Goal: Information Seeking & Learning: Learn about a topic

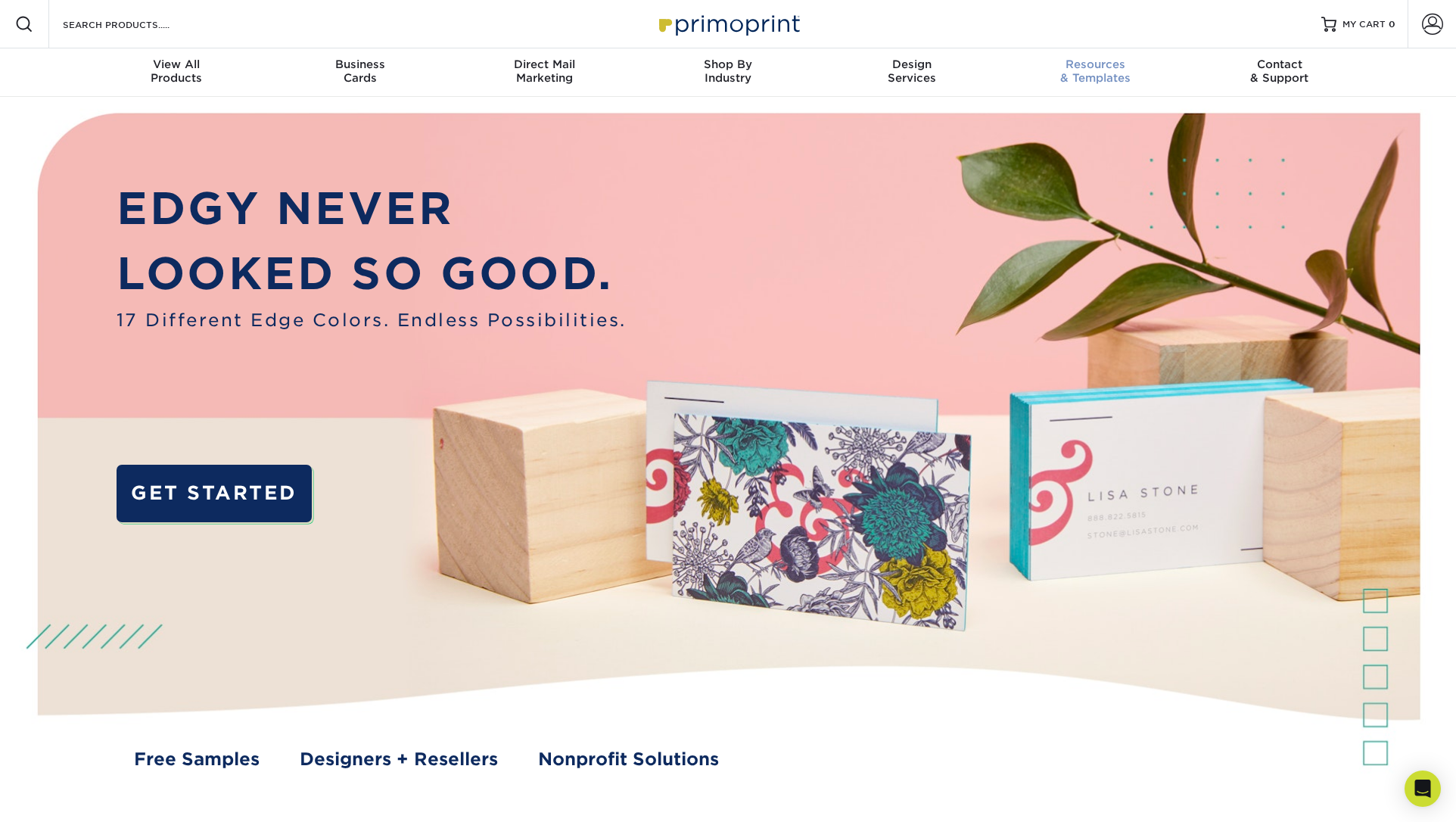
click at [1077, 68] on span "Resources" at bounding box center [1095, 64] width 184 height 14
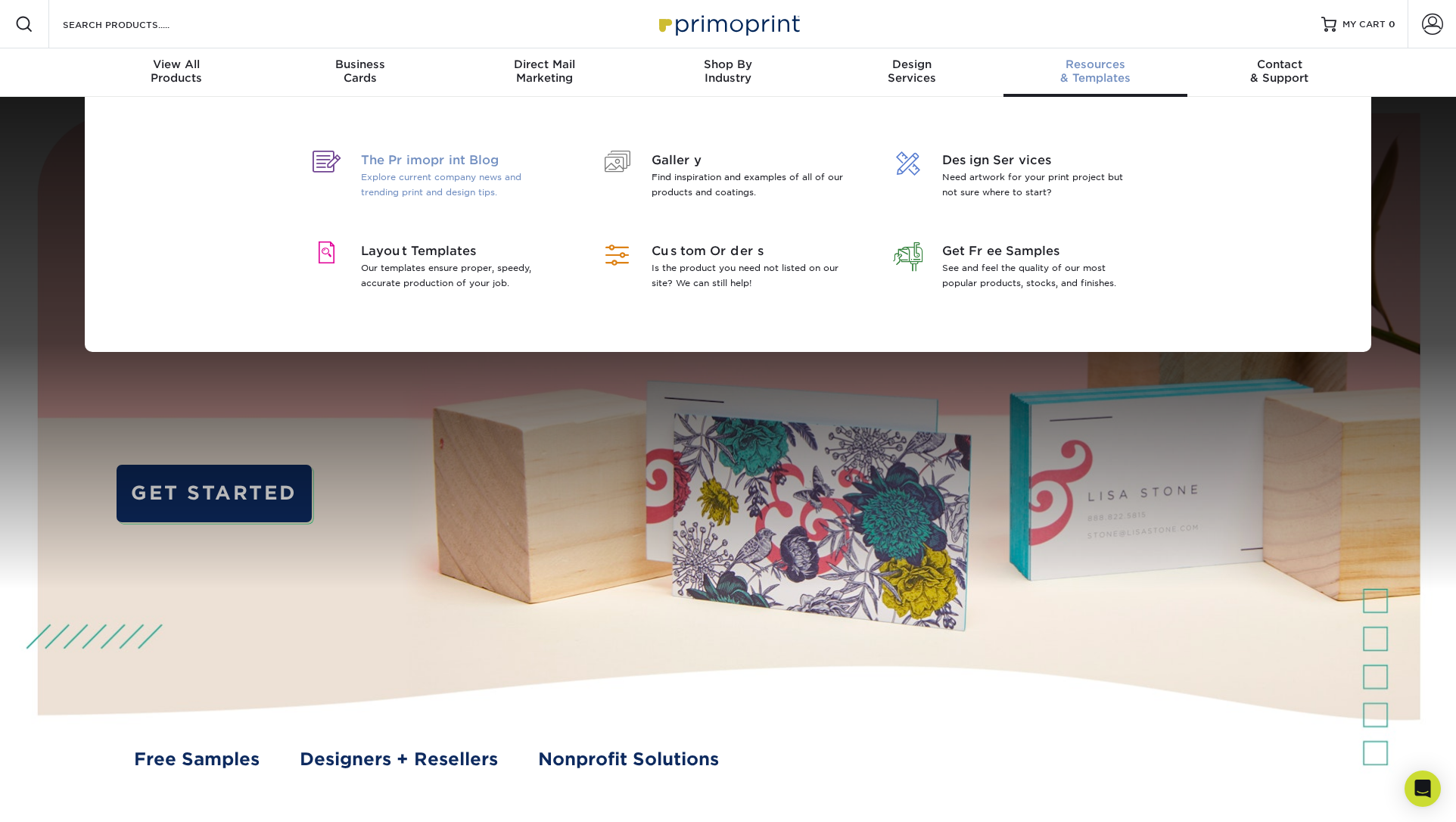
click at [448, 156] on span "The Primoprint Blog" at bounding box center [459, 161] width 196 height 18
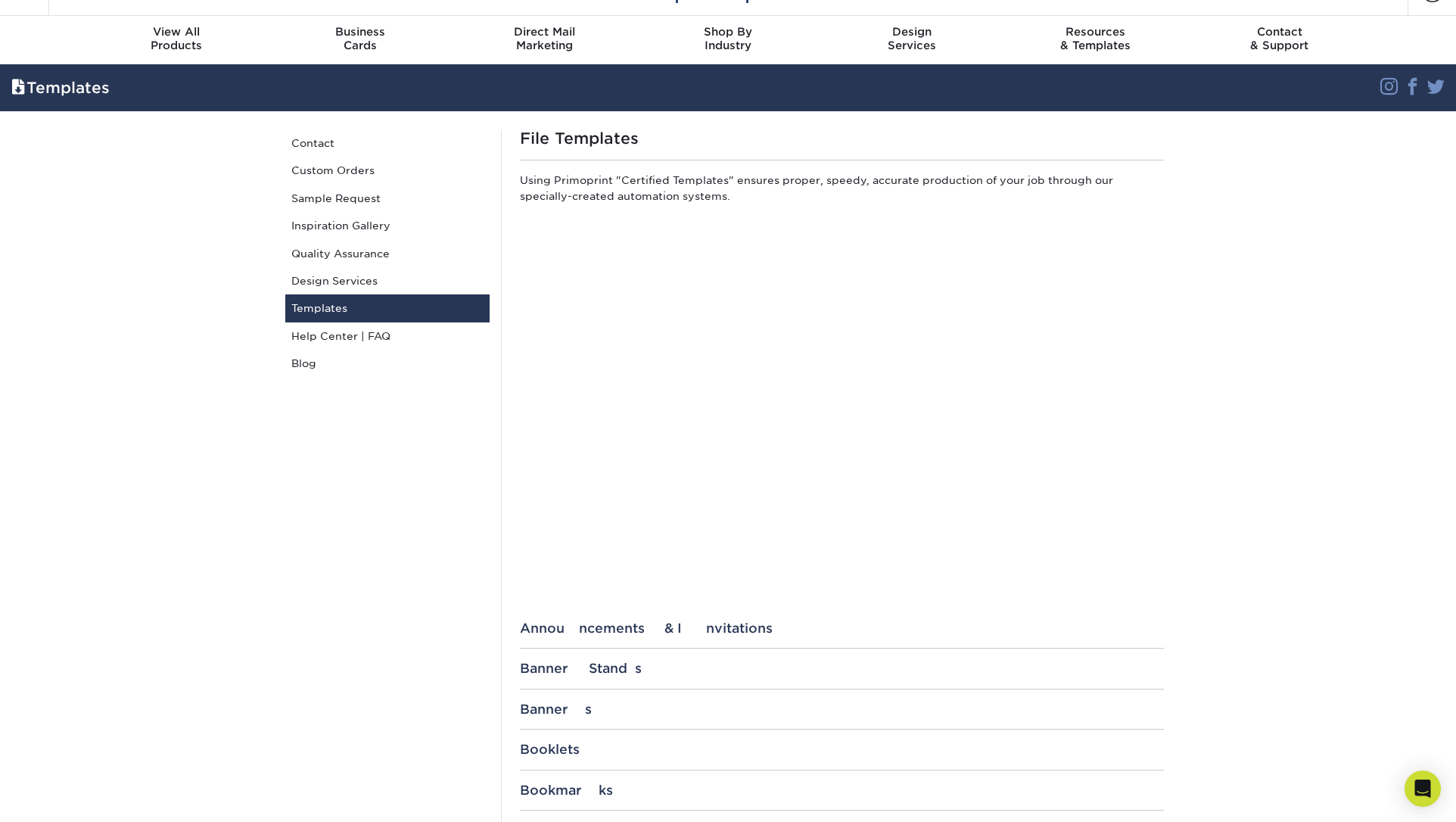
scroll to position [23, 0]
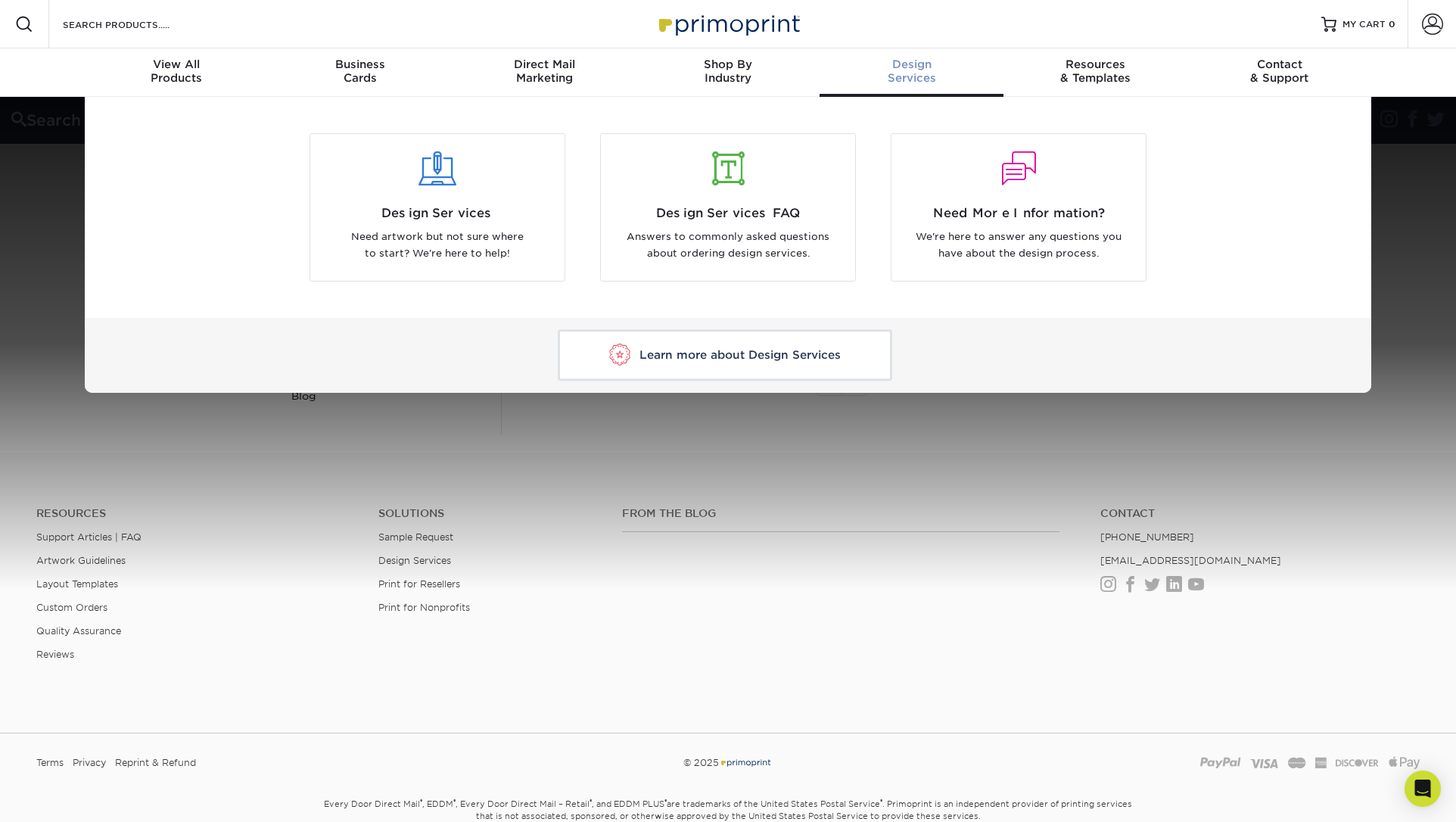
click at [938, 77] on div "Design Services" at bounding box center [910, 70] width 184 height 27
click at [455, 208] on span "Design Services" at bounding box center [437, 213] width 232 height 18
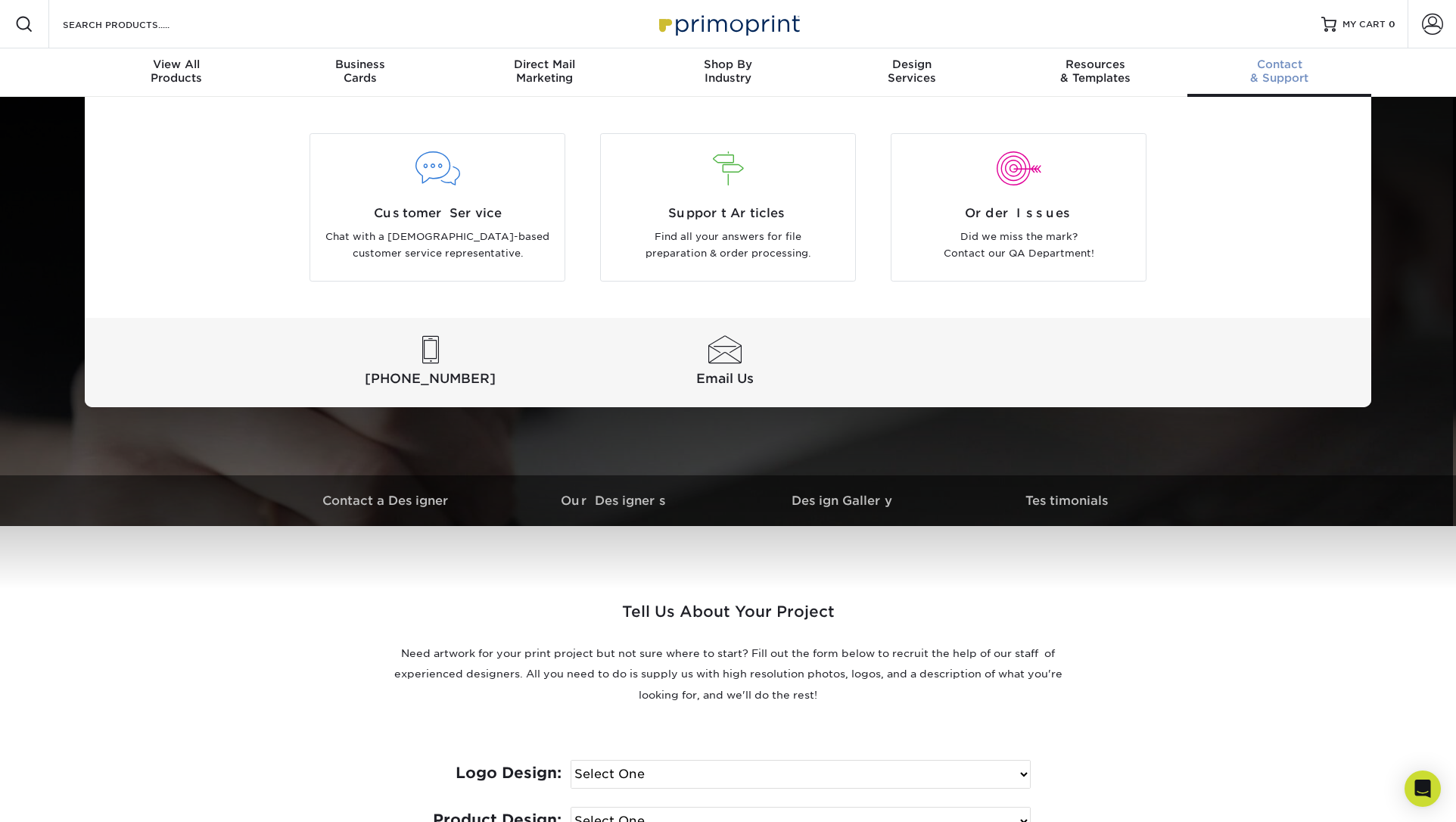
click at [1257, 68] on span "Contact" at bounding box center [1279, 64] width 184 height 14
click at [743, 219] on span "Support Articles" at bounding box center [728, 213] width 232 height 18
